Goal: Task Accomplishment & Management: Use online tool/utility

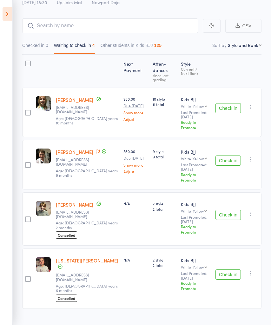
click at [26, 66] on div at bounding box center [28, 64] width 6 height 6
click at [26, 62] on input "checkbox" at bounding box center [26, 62] width 0 height 0
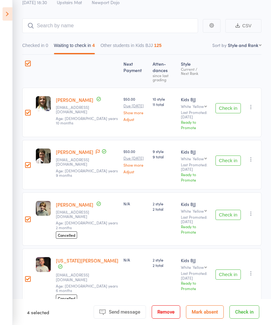
scroll to position [42, 0]
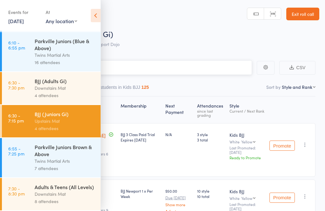
scroll to position [353, 0]
click at [78, 185] on div "Adults & Teens (All Levels)" at bounding box center [65, 187] width 61 height 7
click at [77, 183] on div "Adults & Teens (All Levels) Downstairs Mat 8 attendees" at bounding box center [68, 194] width 66 height 32
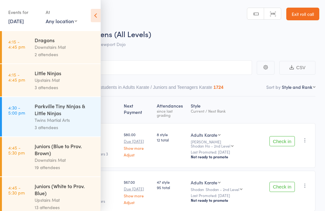
click at [100, 13] on icon at bounding box center [96, 15] width 10 height 13
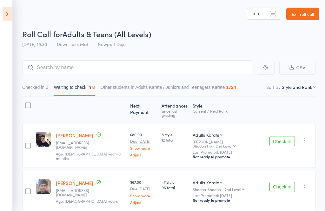
click at [29, 104] on div at bounding box center [28, 106] width 6 height 6
click at [26, 104] on input "checkbox" at bounding box center [26, 104] width 0 height 0
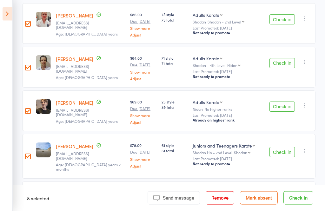
click at [28, 109] on div at bounding box center [28, 112] width 6 height 6
click at [26, 110] on input "checkbox" at bounding box center [26, 110] width 0 height 0
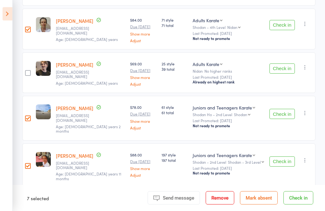
scroll to position [265, 0]
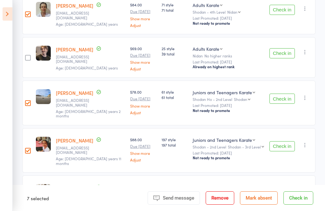
click at [244, 205] on button "Check in" at bounding box center [299, 198] width 30 height 13
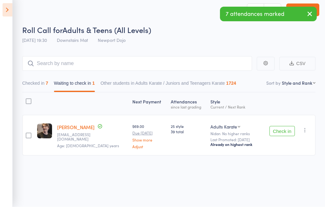
scroll to position [4, 0]
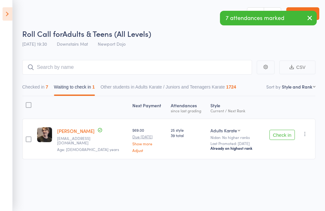
click at [40, 82] on button "Checked in 7" at bounding box center [35, 88] width 26 height 15
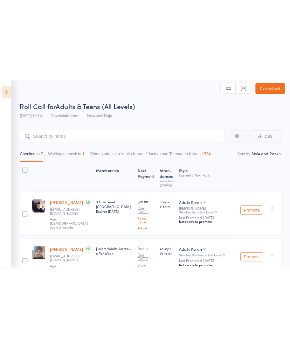
scroll to position [0, 0]
